Goal: Information Seeking & Learning: Learn about a topic

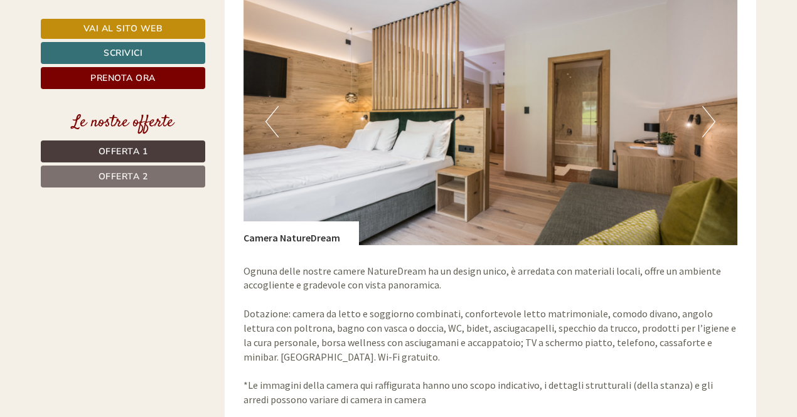
scroll to position [1894, 0]
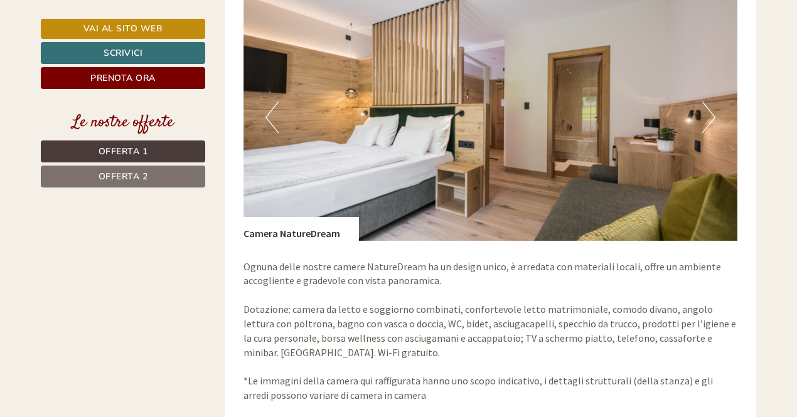
click at [707, 105] on button "Next" at bounding box center [708, 117] width 13 height 31
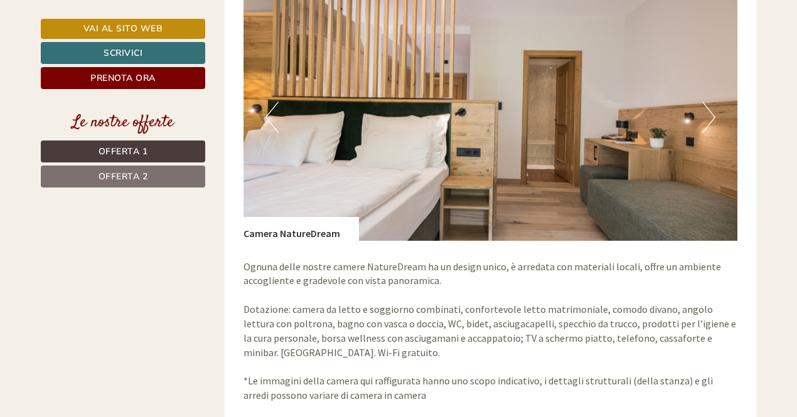
click at [707, 105] on button "Next" at bounding box center [708, 117] width 13 height 31
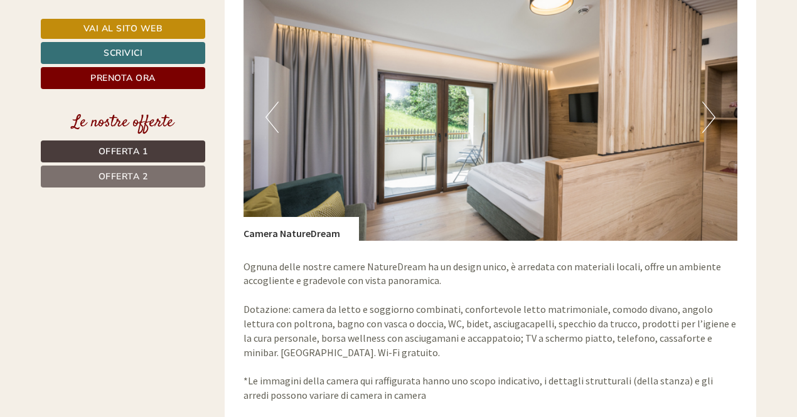
click at [705, 107] on button "Next" at bounding box center [708, 117] width 13 height 31
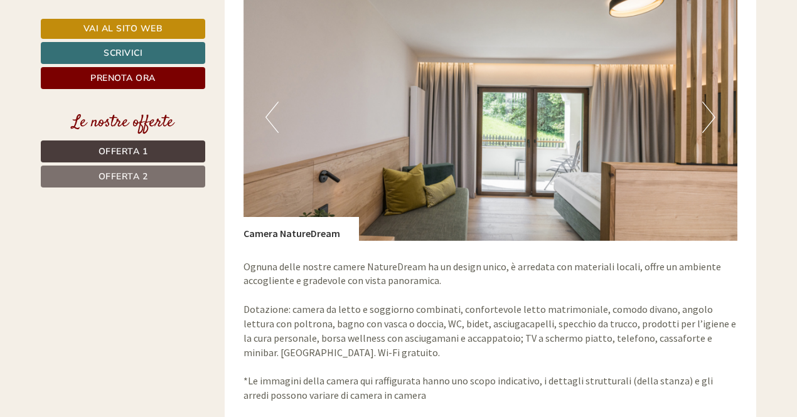
click at [705, 107] on button "Next" at bounding box center [708, 117] width 13 height 31
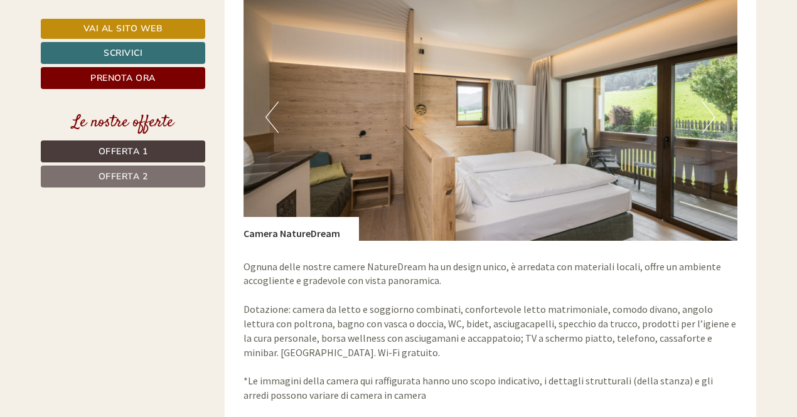
click at [705, 106] on button "Next" at bounding box center [708, 117] width 13 height 31
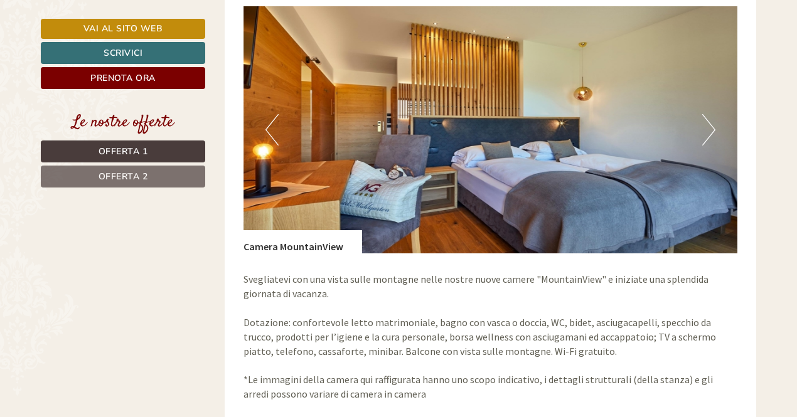
scroll to position [1005, 0]
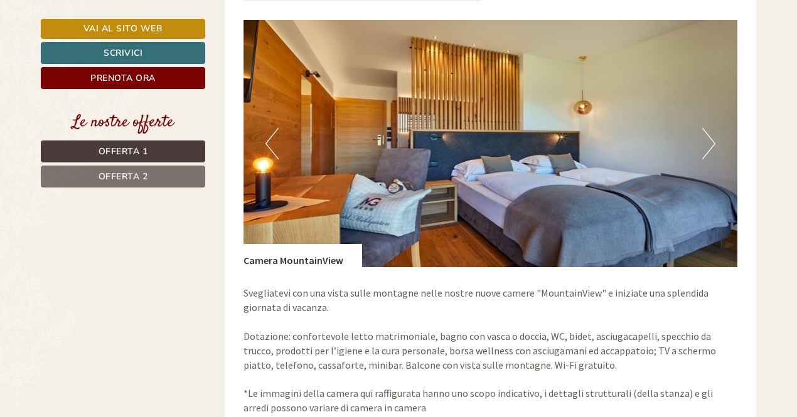
click at [711, 128] on button "Next" at bounding box center [708, 143] width 13 height 31
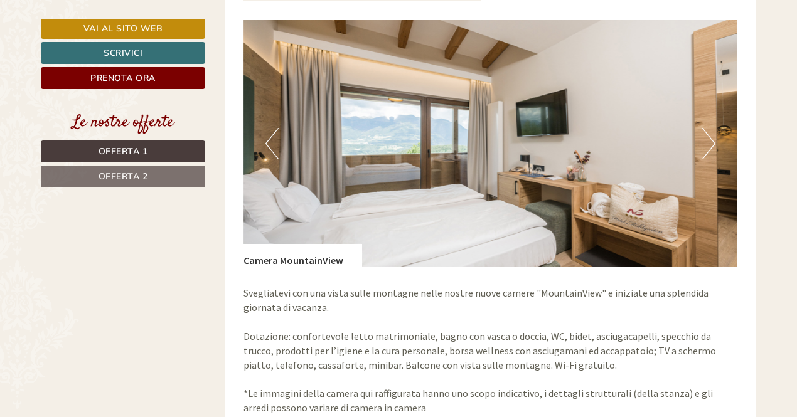
click at [711, 128] on button "Next" at bounding box center [708, 143] width 13 height 31
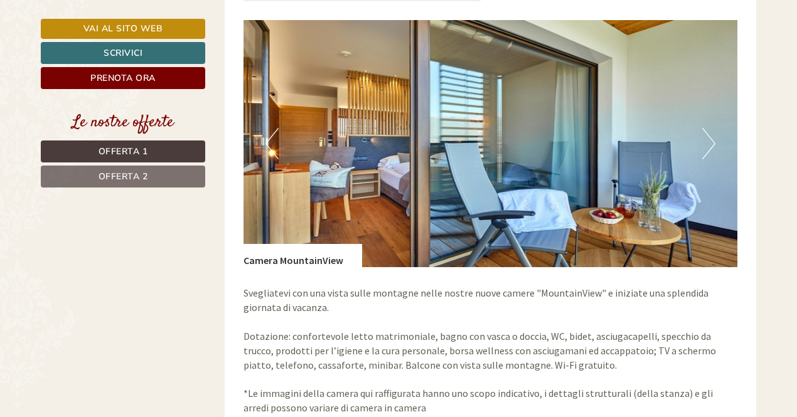
click at [709, 132] on button "Next" at bounding box center [708, 143] width 13 height 31
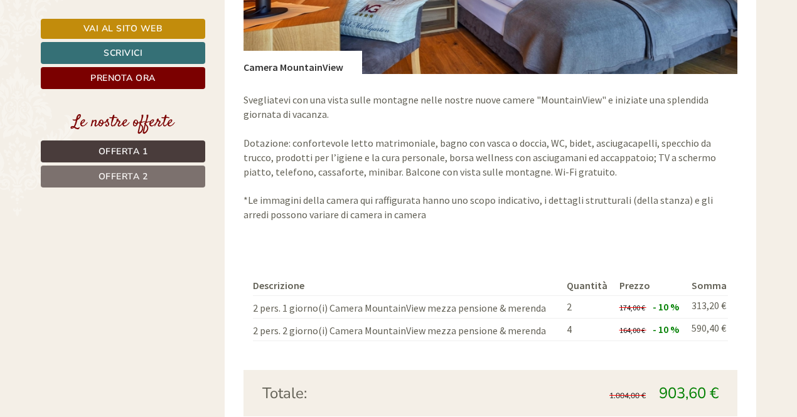
scroll to position [1202, 0]
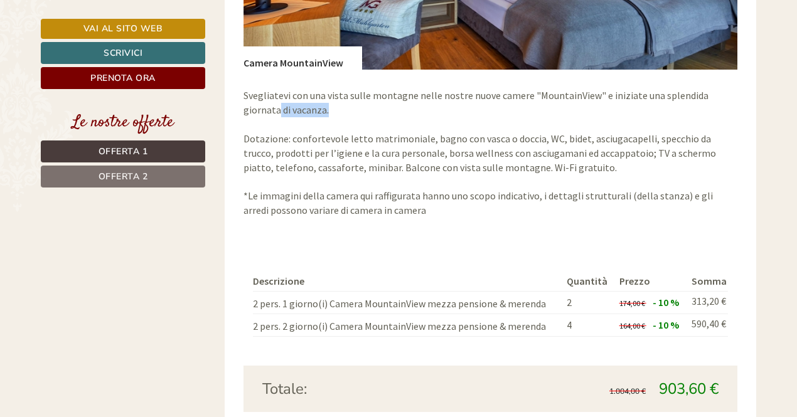
drag, startPoint x: 796, startPoint y: 98, endPoint x: 796, endPoint y: 84, distance: 14.4
copy p "di vacanza."
click at [623, 107] on p "Svegliatevi con una vista sulle montagne nelle nostre nuove camere "MountainVie…" at bounding box center [490, 152] width 494 height 129
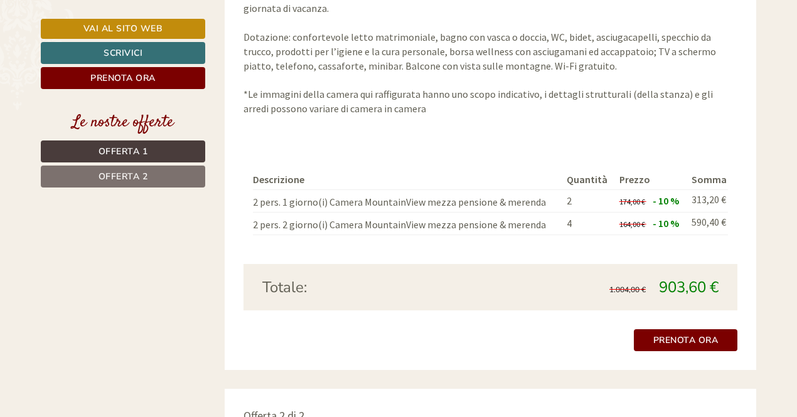
scroll to position [1295, 0]
